Goal: Task Accomplishment & Management: Use online tool/utility

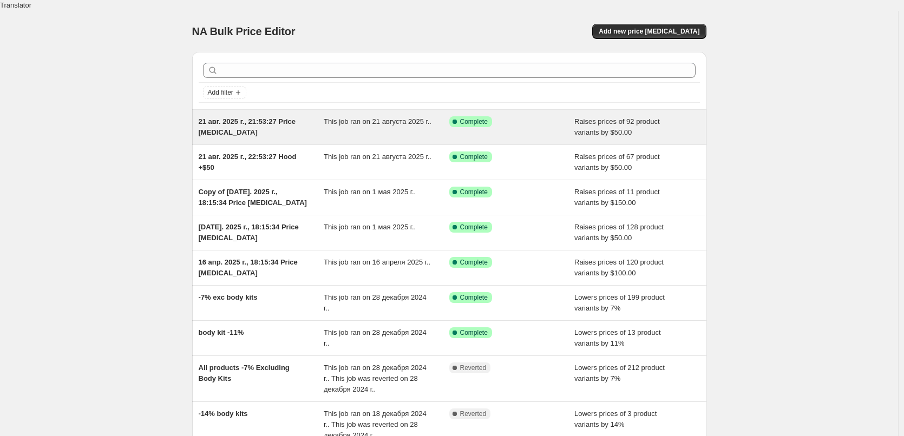
click at [314, 116] on div "21 авг. 2025 г., 21:53:27 Price change job" at bounding box center [262, 127] width 126 height 22
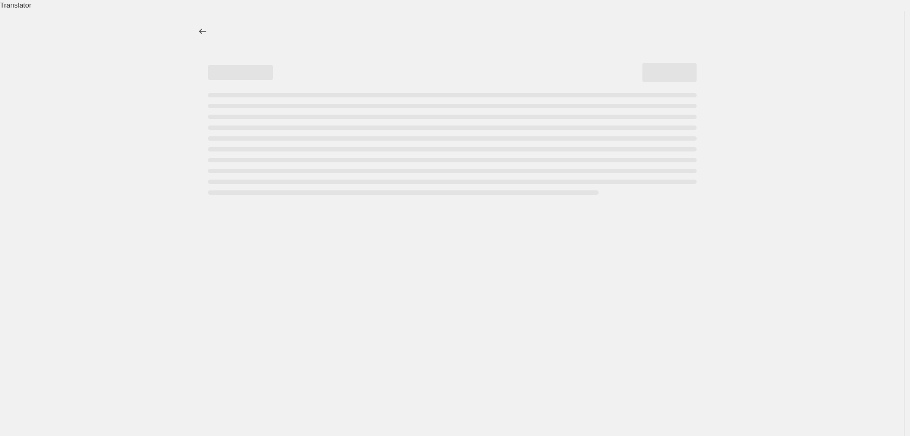
select select "by"
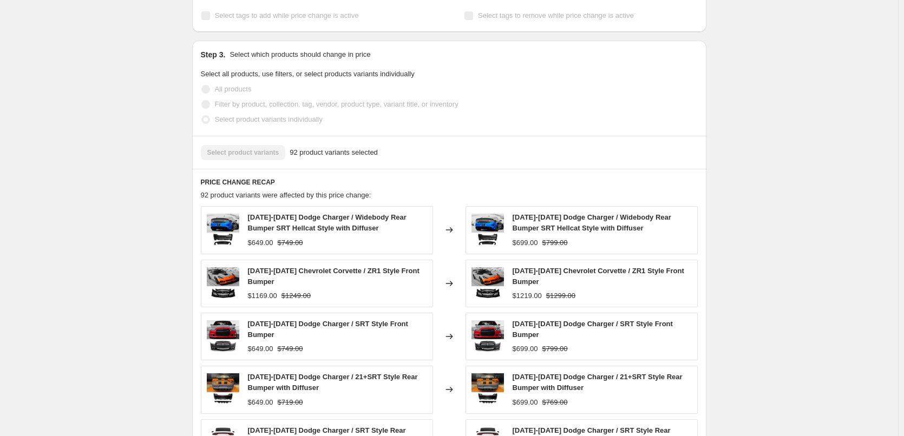
scroll to position [920, 0]
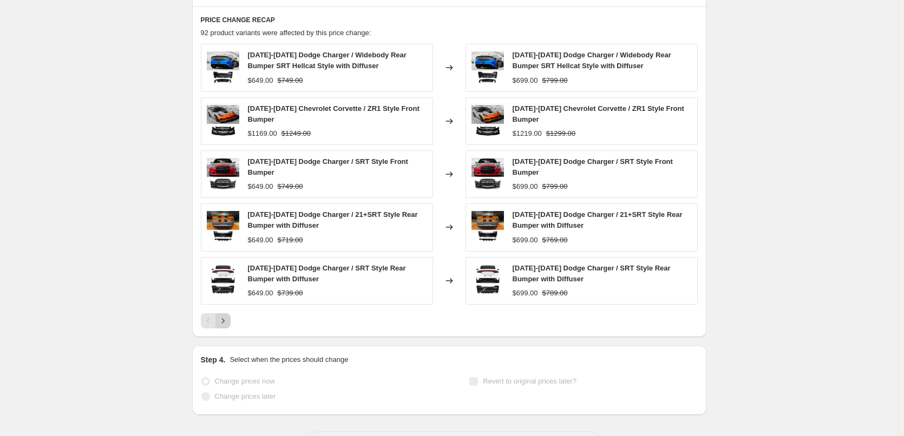
click at [227, 316] on icon "Next" at bounding box center [223, 321] width 11 height 11
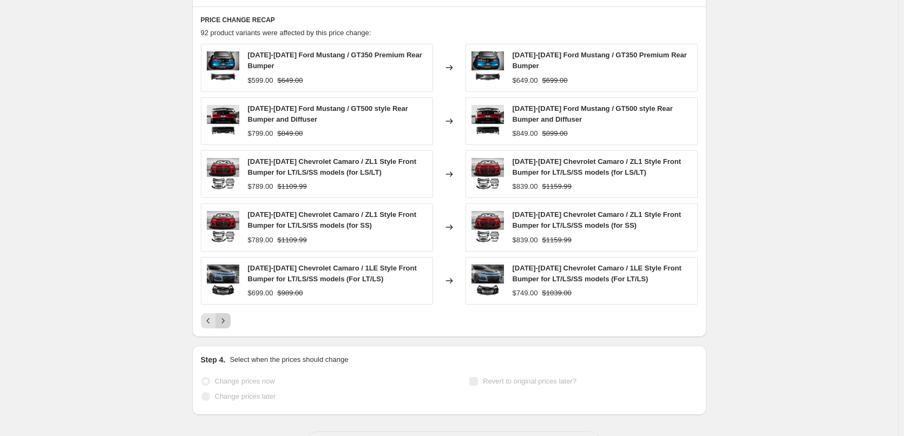
click at [227, 316] on icon "Next" at bounding box center [223, 321] width 11 height 11
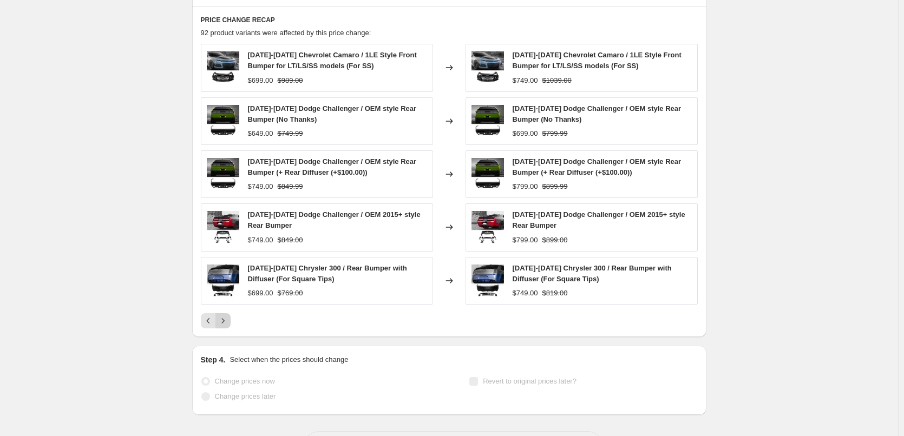
click at [227, 316] on icon "Next" at bounding box center [223, 321] width 11 height 11
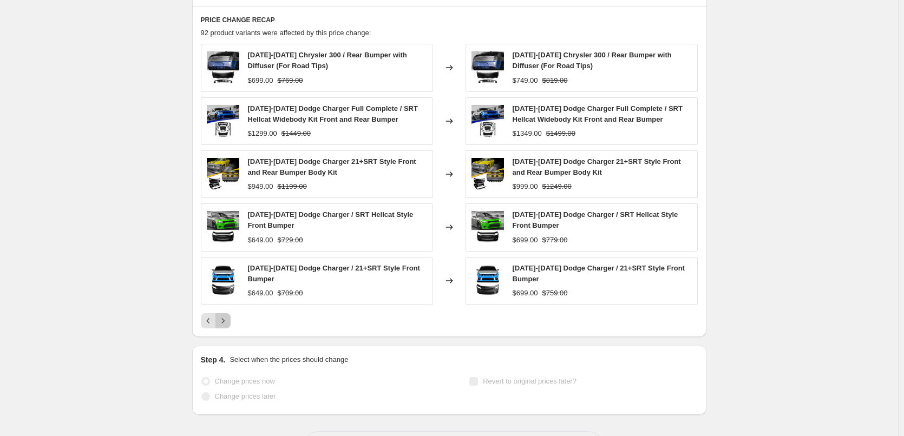
drag, startPoint x: 227, startPoint y: 289, endPoint x: 291, endPoint y: 273, distance: 65.9
click at [291, 273] on div "2016-2023 Chrysler 300 / Rear Bumper with Diffuser (For Road Tips) $699.00 $769…" at bounding box center [449, 186] width 497 height 285
click at [268, 181] on div "$949.00" at bounding box center [260, 186] width 25 height 11
drag, startPoint x: 264, startPoint y: 153, endPoint x: 249, endPoint y: 155, distance: 15.2
click at [249, 155] on div "2015-2023 Dodge Charger 21+SRT Style Front and Rear Bumper Body Kit $949.00 $11…" at bounding box center [317, 175] width 232 height 48
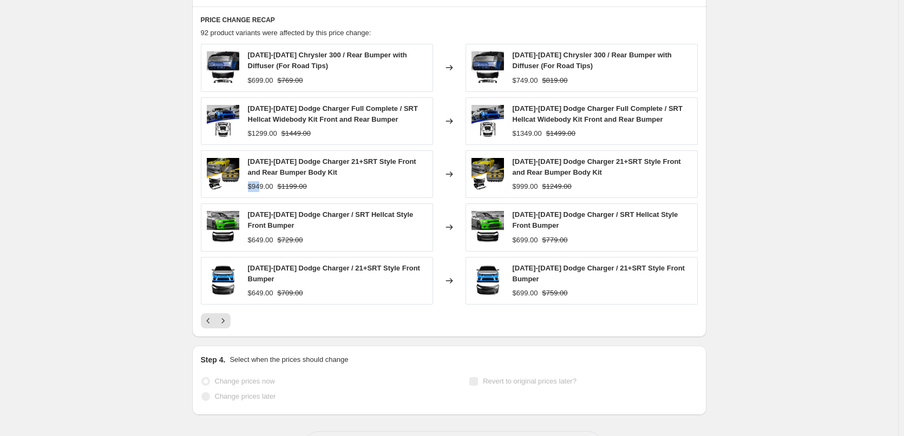
click at [249, 155] on div "2015-2023 Dodge Charger 21+SRT Style Front and Rear Bumper Body Kit $949.00 $11…" at bounding box center [317, 175] width 232 height 48
click at [278, 158] on span "2015-2023 Dodge Charger 21+SRT Style Front and Rear Bumper Body Kit" at bounding box center [332, 167] width 168 height 19
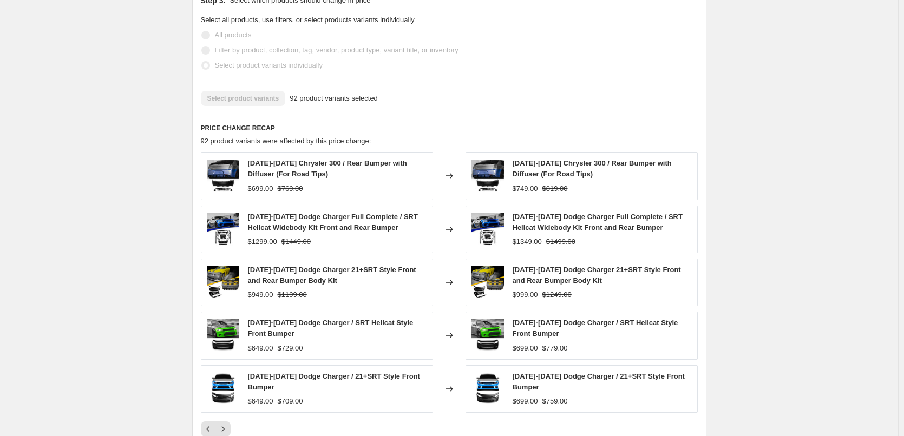
scroll to position [650, 0]
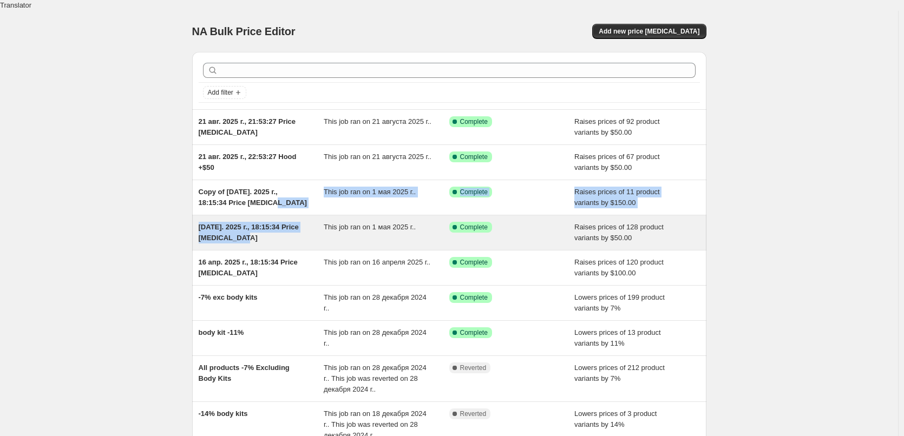
drag, startPoint x: 269, startPoint y: 198, endPoint x: 283, endPoint y: 237, distance: 41.4
click at [283, 237] on ul "21 авг. 2025 г., 21:53:27 Price change job This job ran on 21 августа 2025 г.. …" at bounding box center [449, 301] width 514 height 384
click at [288, 231] on div "01 april. 2025 г., 18:15:34 Price change job" at bounding box center [262, 233] width 126 height 22
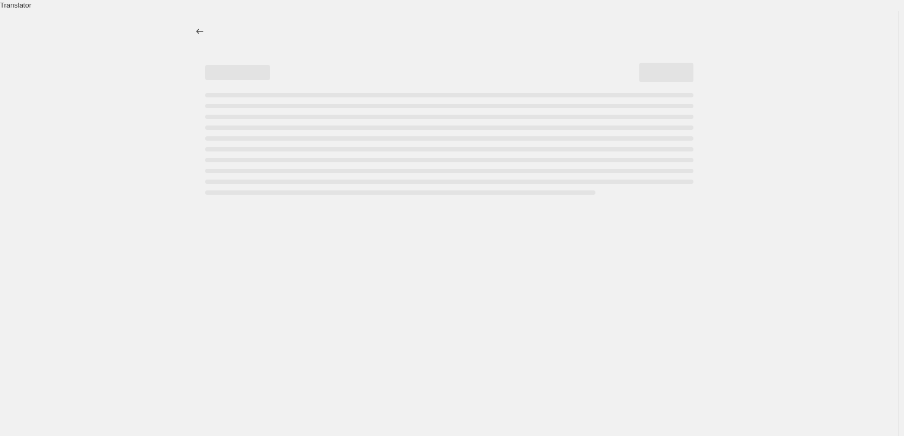
select select "by"
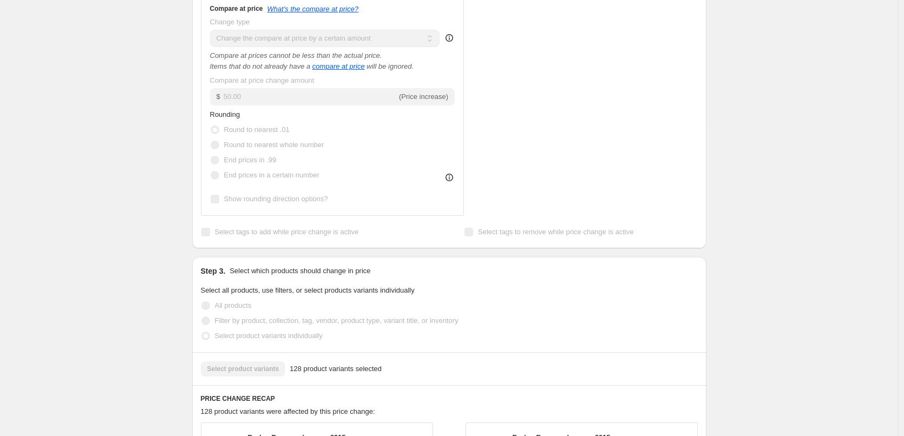
scroll to position [812, 0]
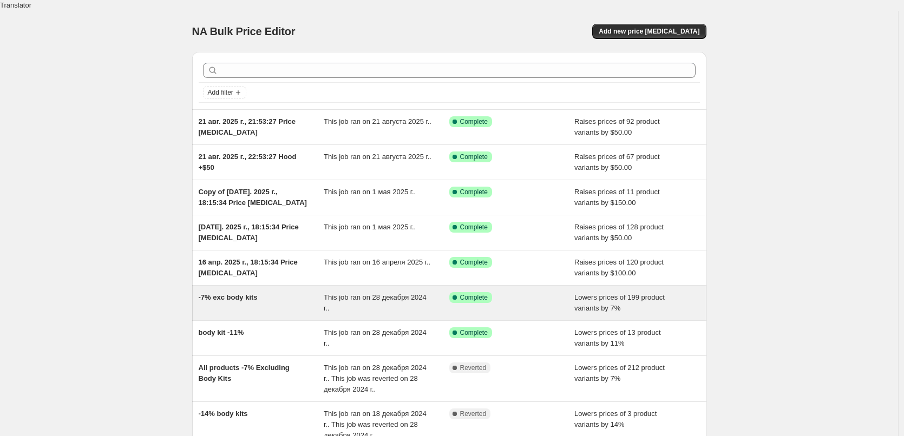
scroll to position [154, 0]
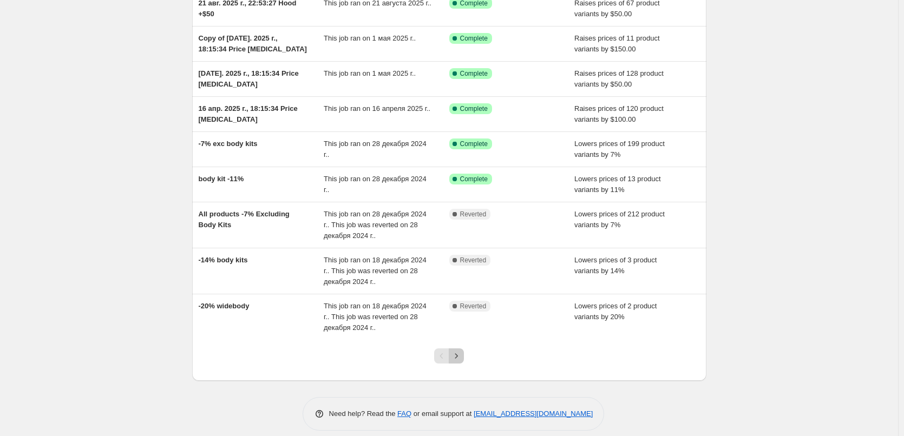
click at [455, 351] on icon "Next" at bounding box center [456, 356] width 11 height 11
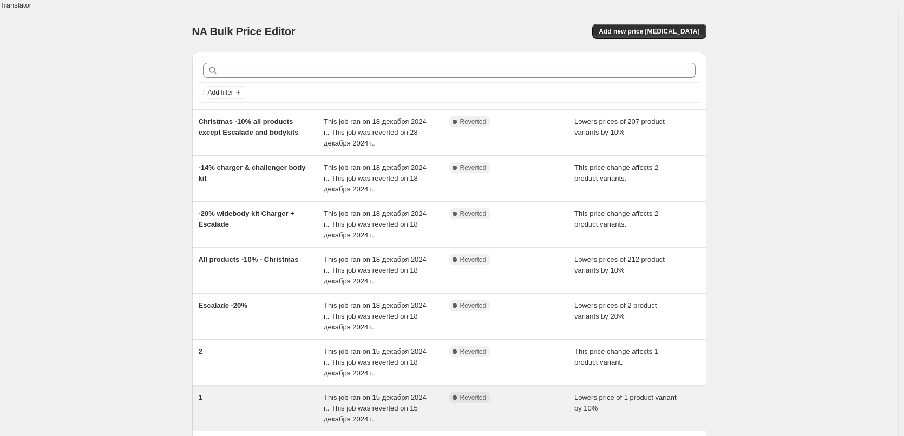
scroll to position [92, 0]
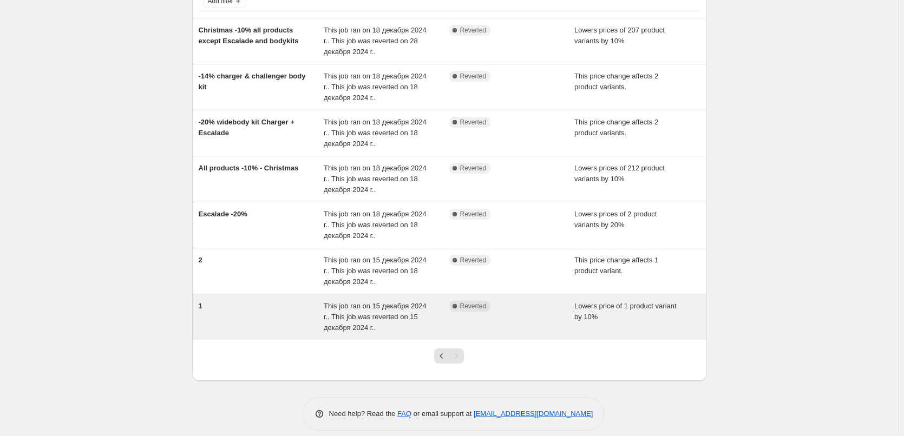
click at [396, 301] on div "This job ran on 15 декабря 2024 г.. This job was reverted on 15 декабря 2024 г.." at bounding box center [387, 317] width 126 height 32
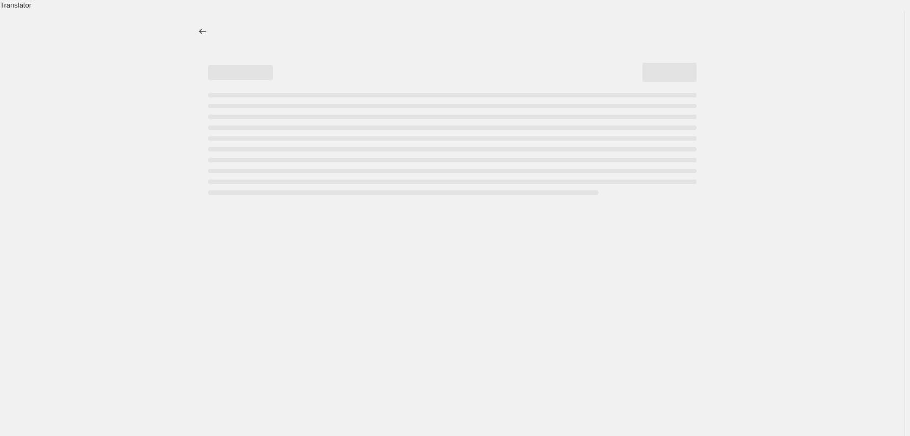
select select "percentage"
select select "pp"
select select "collection"
